Goal: Transaction & Acquisition: Purchase product/service

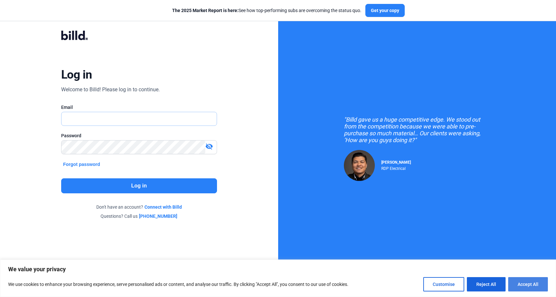
type input "[PERSON_NAME][EMAIL_ADDRESS][DOMAIN_NAME]"
click at [531, 281] on button "Accept All" at bounding box center [528, 284] width 40 height 14
checkbox input "true"
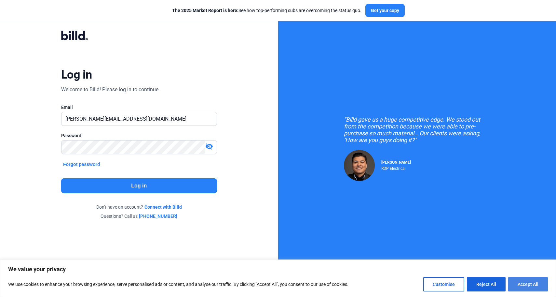
checkbox input "true"
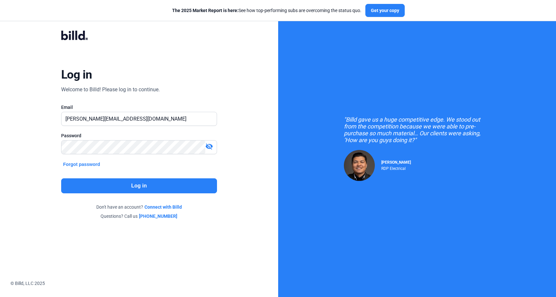
click at [137, 186] on button "Log in" at bounding box center [139, 185] width 156 height 15
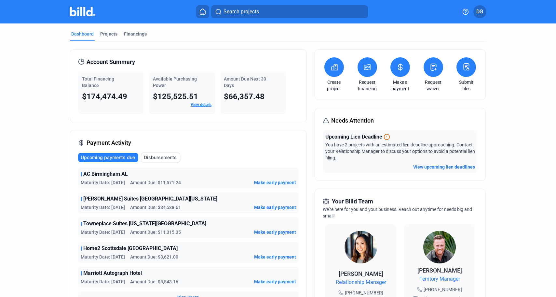
click at [271, 181] on span "Make early payment" at bounding box center [275, 182] width 42 height 7
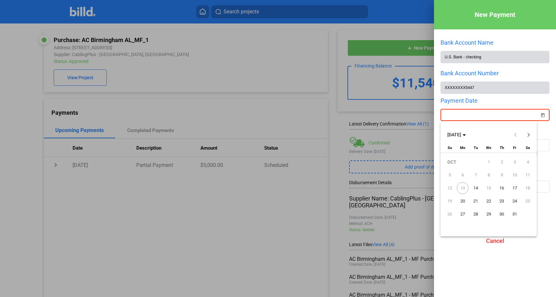
click at [495, 116] on div "New Payment Bank Account Name U.S. Bank - checking Bank Account Number XXXXXXXX…" at bounding box center [278, 148] width 556 height 297
click at [477, 186] on span "14" at bounding box center [476, 188] width 12 height 12
type input "[DATE]"
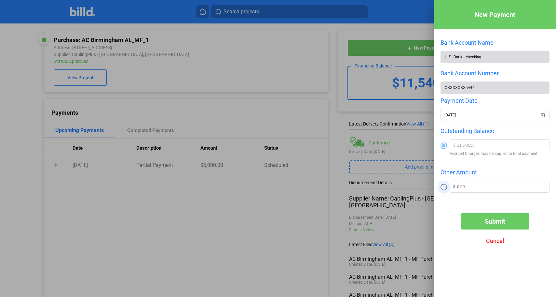
click at [445, 186] on span at bounding box center [444, 187] width 7 height 7
click at [445, 186] on input "radio" at bounding box center [444, 187] width 7 height 7
radio input "true"
click at [473, 187] on input "text" at bounding box center [503, 186] width 92 height 10
type input "5,000"
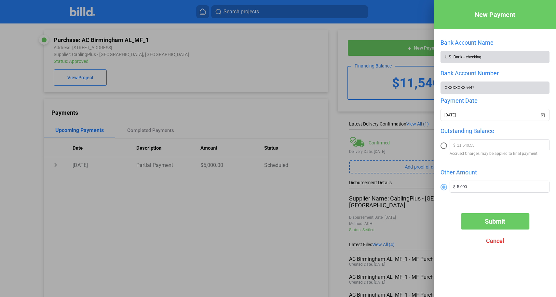
click at [489, 224] on span "Submit" at bounding box center [495, 221] width 21 height 8
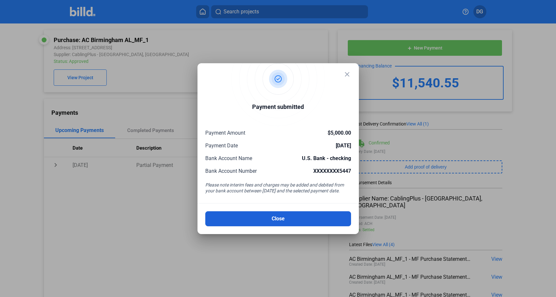
click at [280, 219] on button "Close" at bounding box center [278, 218] width 146 height 15
